Goal: Check status: Check status

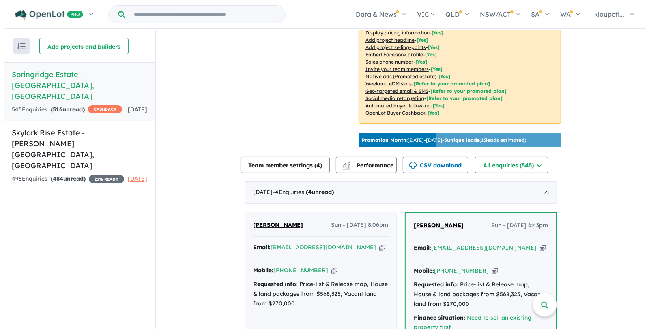
scroll to position [188, 0]
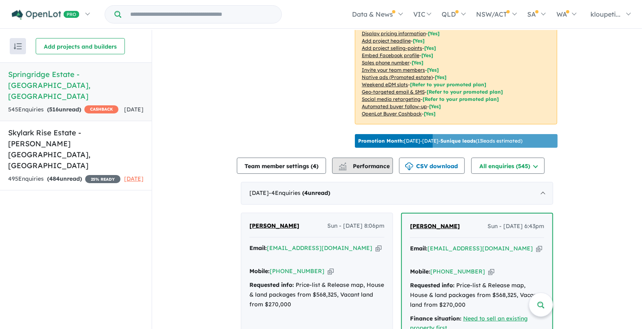
click at [368, 174] on button "Performance" at bounding box center [362, 166] width 61 height 16
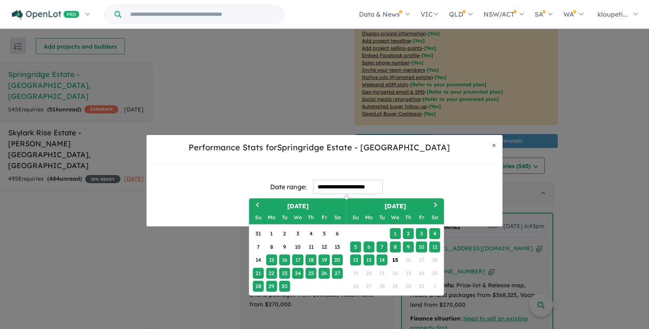
click at [375, 184] on input "**********" at bounding box center [348, 187] width 70 height 14
click at [254, 206] on button "Previous Month" at bounding box center [256, 206] width 13 height 13
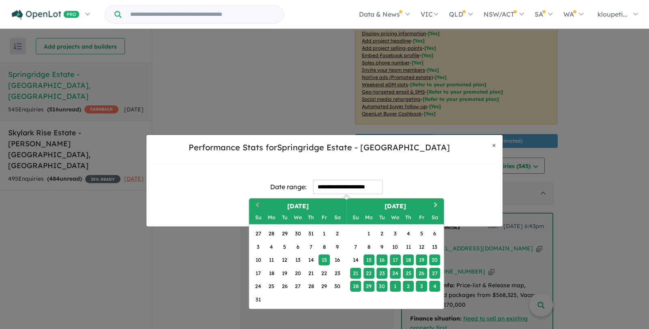
click at [254, 206] on button "Previous Month" at bounding box center [256, 206] width 13 height 13
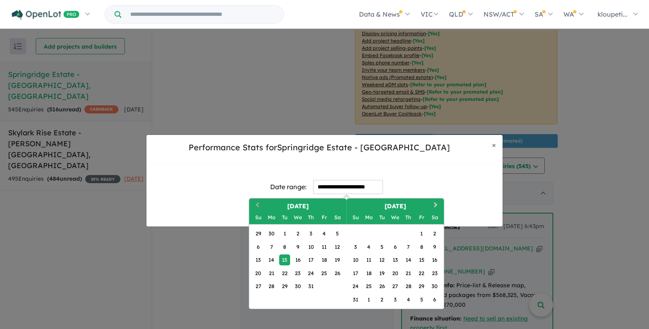
click at [254, 206] on button "Previous Month" at bounding box center [256, 206] width 13 height 13
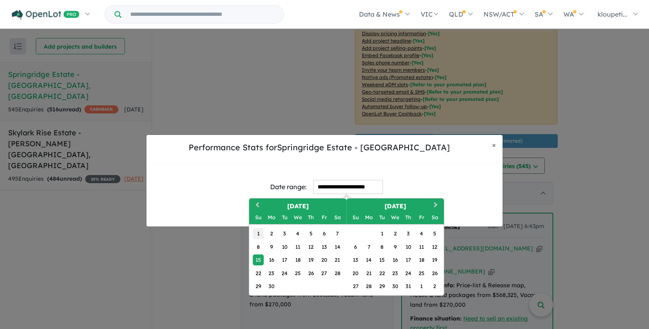
click at [258, 231] on div "1" at bounding box center [258, 233] width 11 height 11
click at [436, 202] on span "Next Month" at bounding box center [436, 206] width 0 height 10
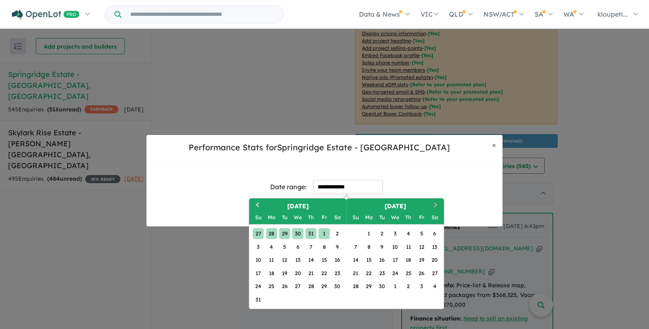
click at [436, 202] on span "Next Month" at bounding box center [436, 206] width 0 height 10
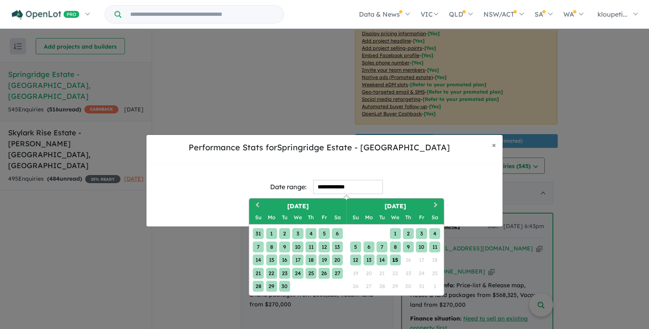
click at [398, 262] on div "15" at bounding box center [395, 260] width 11 height 11
type input "**********"
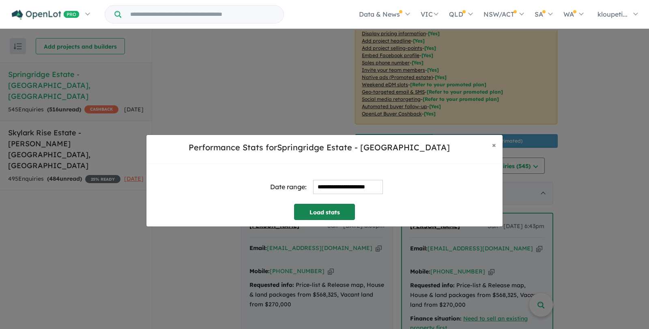
click at [334, 207] on button "Load stats" at bounding box center [324, 212] width 61 height 16
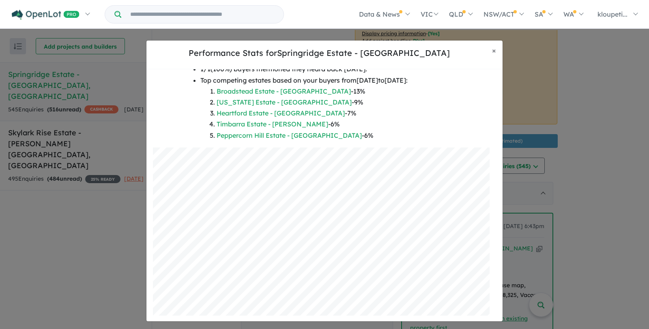
scroll to position [127, 0]
